Goal: Task Accomplishment & Management: Manage account settings

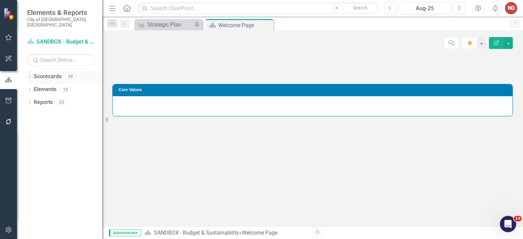
click at [28, 76] on icon "Dropdown" at bounding box center [29, 78] width 5 height 4
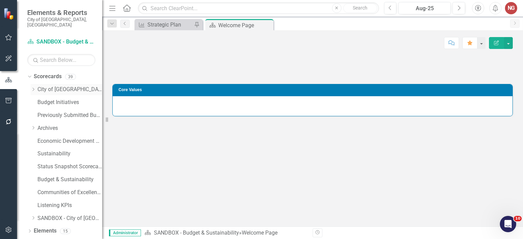
click at [34, 87] on div "Dropdown" at bounding box center [33, 90] width 5 height 6
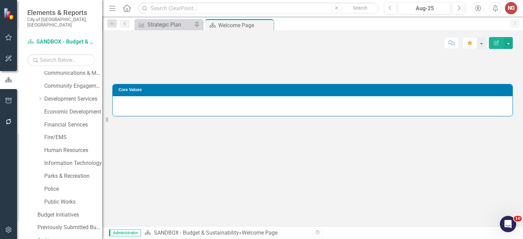
scroll to position [94, 0]
click at [53, 185] on link "Police" at bounding box center [73, 189] width 58 height 8
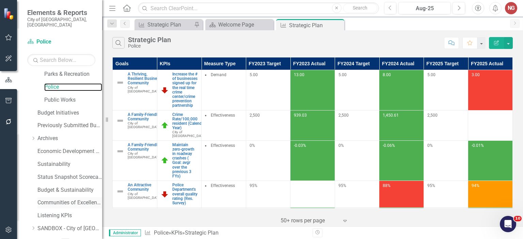
scroll to position [212, 0]
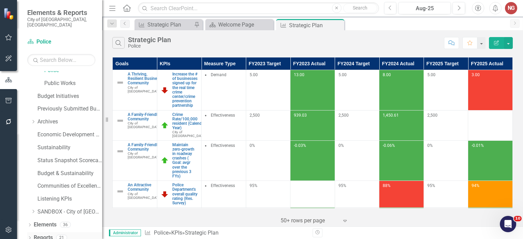
click at [29, 237] on icon "Dropdown" at bounding box center [29, 239] width 5 height 4
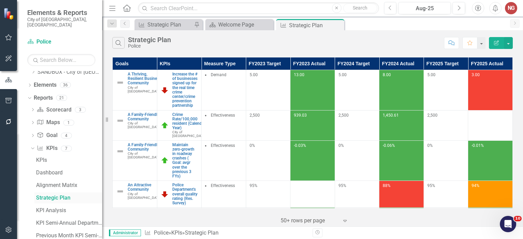
scroll to position [386, 0]
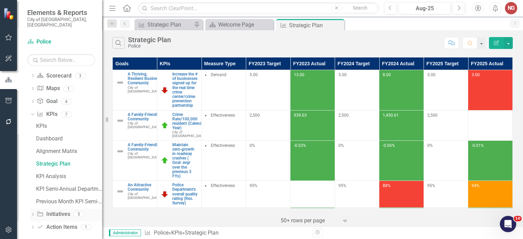
click at [32, 213] on icon "Dropdown" at bounding box center [32, 215] width 5 height 4
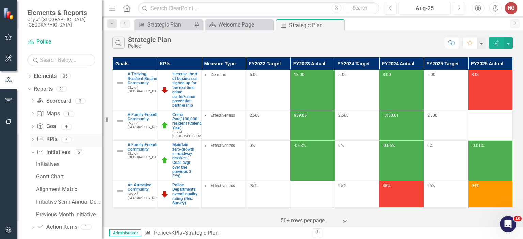
scroll to position [361, 0]
click at [32, 227] on icon "Dropdown" at bounding box center [32, 229] width 5 height 4
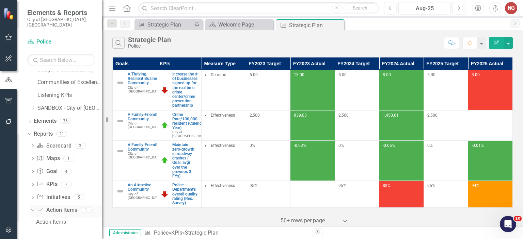
scroll to position [311, 0]
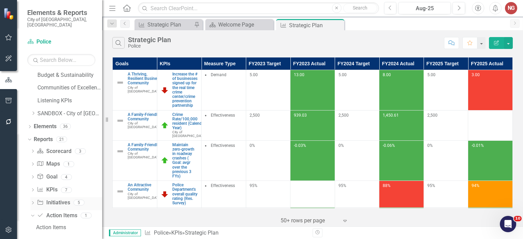
click at [31, 202] on icon "Dropdown" at bounding box center [32, 204] width 5 height 4
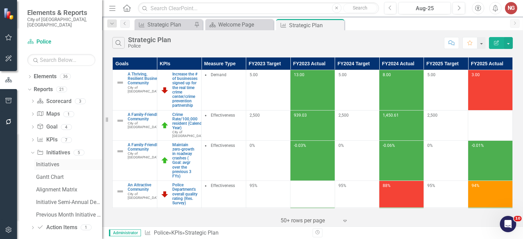
click at [49, 162] on div "Initiatives" at bounding box center [69, 165] width 66 height 6
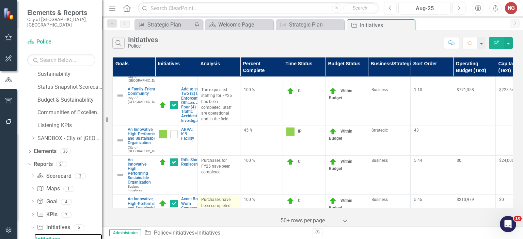
scroll to position [135, 0]
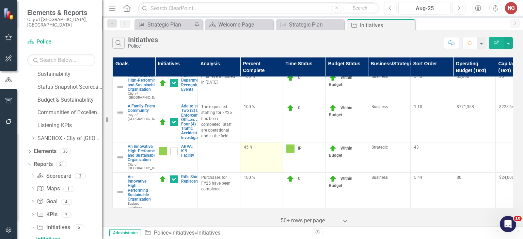
click at [249, 150] on div "45 %" at bounding box center [261, 148] width 35 height 6
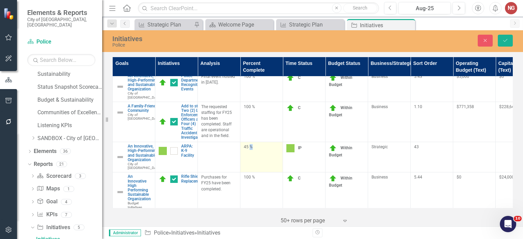
click at [249, 150] on div "45 %" at bounding box center [261, 147] width 35 height 6
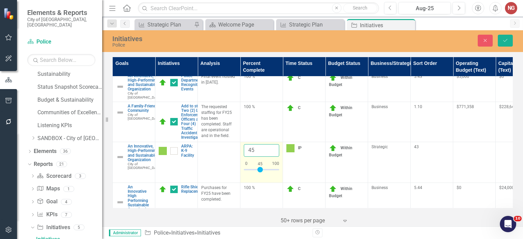
click at [253, 157] on input "45" at bounding box center [261, 150] width 35 height 13
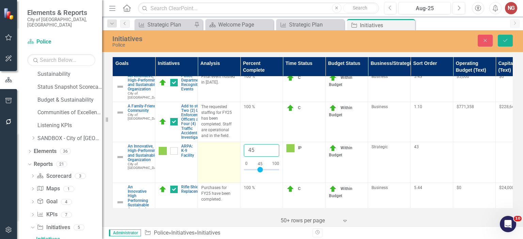
drag, startPoint x: 254, startPoint y: 169, endPoint x: 226, endPoint y: 162, distance: 28.2
click at [226, 162] on tr "An Innovative, High-Performing and Sustainable Organization City of [GEOGRAPHIC…" at bounding box center [325, 162] width 425 height 41
type input "50"
click at [498, 35] on button "Save" at bounding box center [505, 41] width 15 height 12
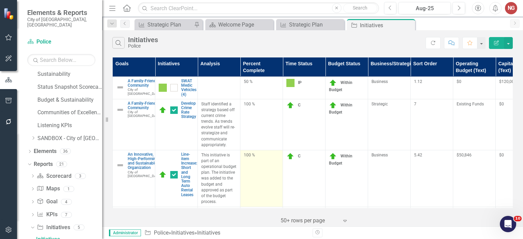
click at [255, 175] on td "100 %" at bounding box center [261, 178] width 43 height 57
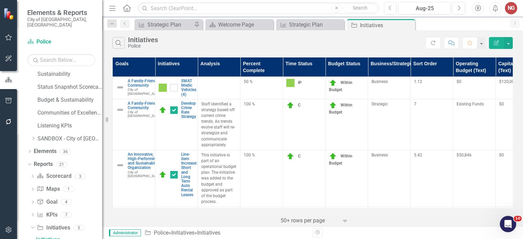
scroll to position [198, 0]
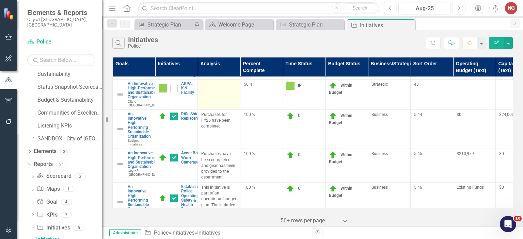
click at [220, 110] on td at bounding box center [219, 94] width 43 height 30
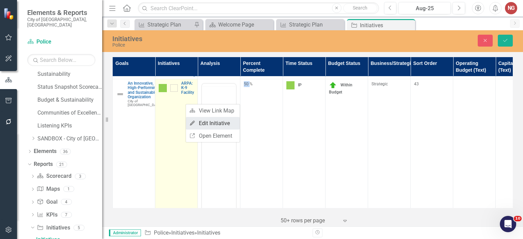
click at [198, 125] on link "Edit Edit Initiative" at bounding box center [213, 123] width 54 height 13
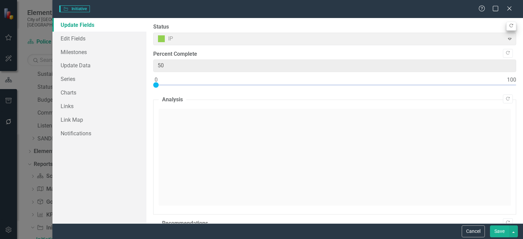
scroll to position [0, 0]
click at [509, 26] on icon "button" at bounding box center [511, 26] width 4 height 4
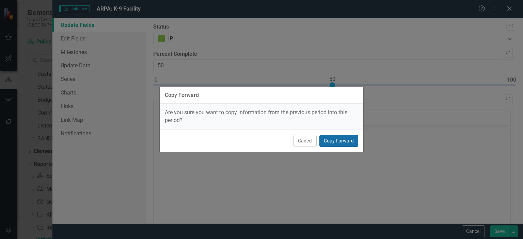
click at [343, 143] on button "Copy Forward" at bounding box center [338, 141] width 39 height 12
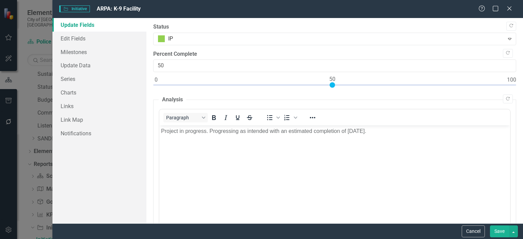
click at [493, 232] on button "Save" at bounding box center [499, 232] width 19 height 12
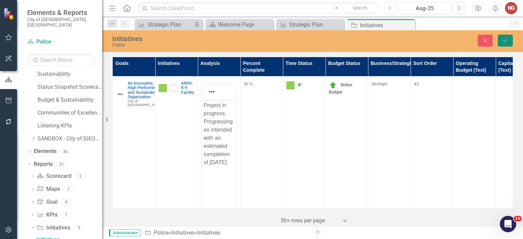
click at [504, 46] on button "Save" at bounding box center [505, 41] width 15 height 12
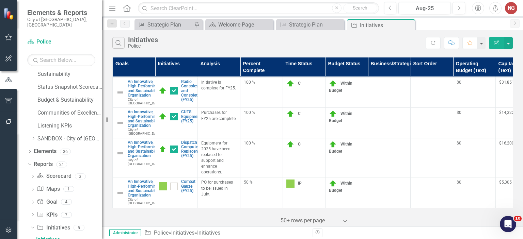
scroll to position [866, 0]
click at [217, 180] on p "PO for purchases to be issued in July." at bounding box center [218, 188] width 35 height 17
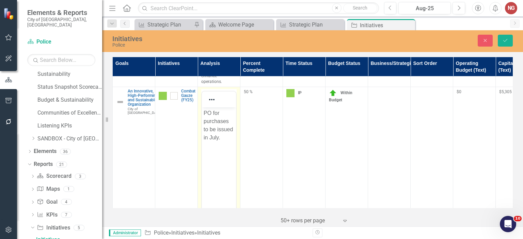
scroll to position [892, 0]
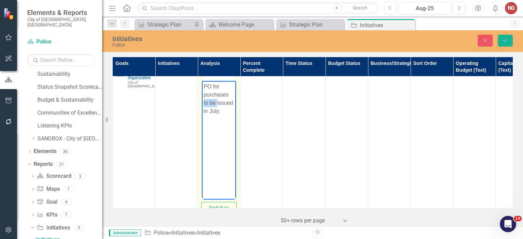
drag, startPoint x: 204, startPoint y: 102, endPoint x: 216, endPoint y: 101, distance: 12.6
click at [216, 101] on p "PO for purchases to be issued in July." at bounding box center [219, 98] width 31 height 33
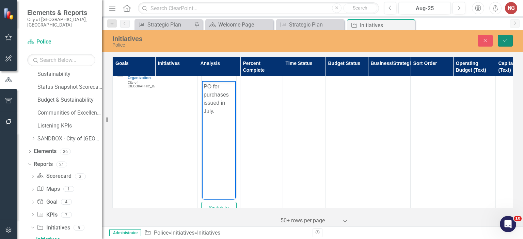
click at [510, 38] on button "Save" at bounding box center [505, 41] width 15 height 12
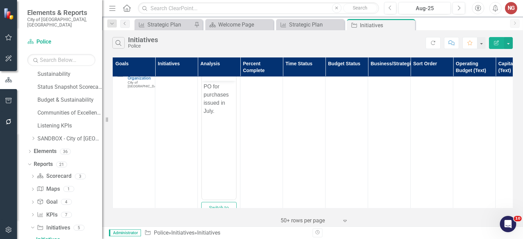
scroll to position [0, 0]
